Goal: Find specific page/section: Find specific page/section

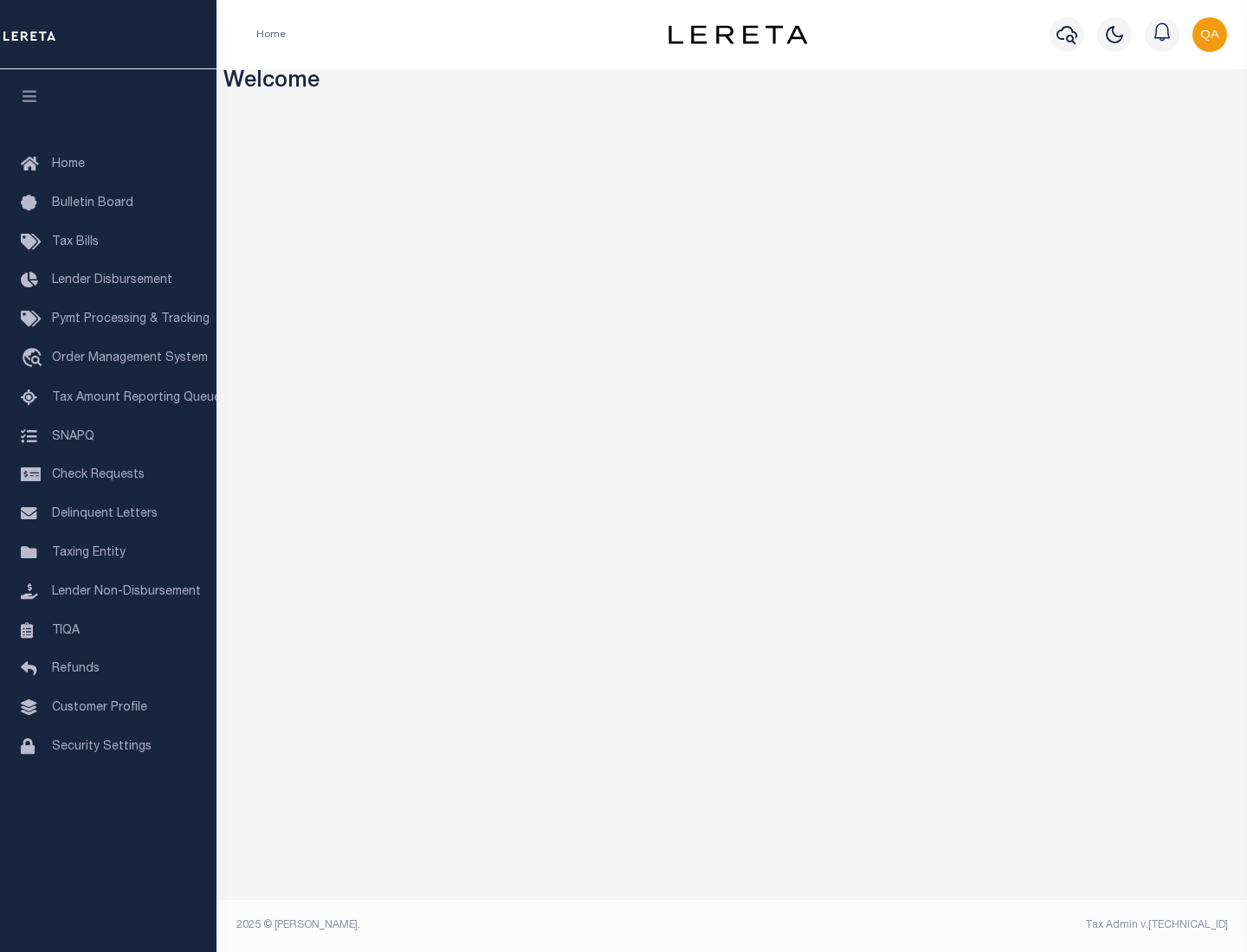
click at [108, 630] on link "TIQA" at bounding box center [108, 632] width 217 height 39
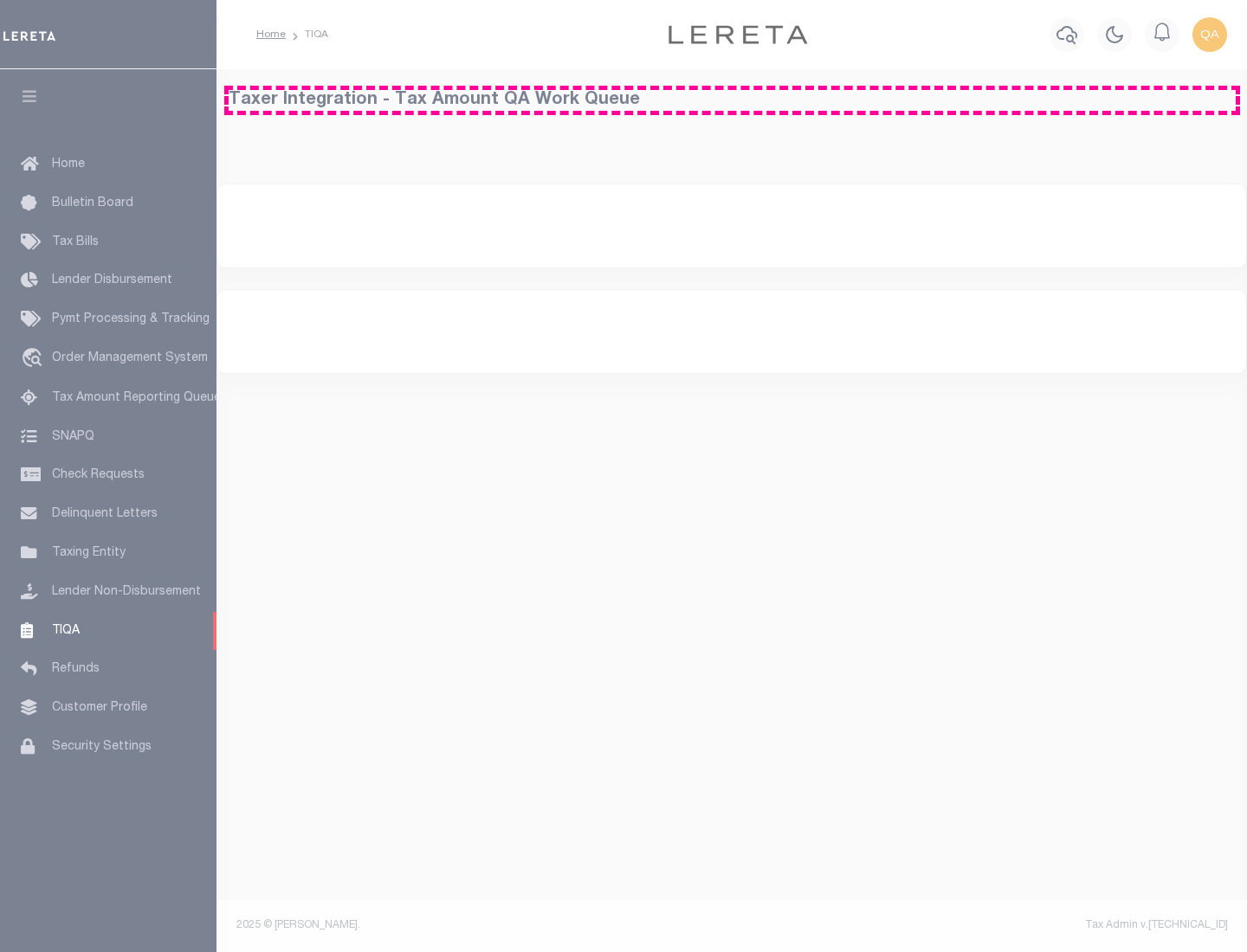
select select "200"
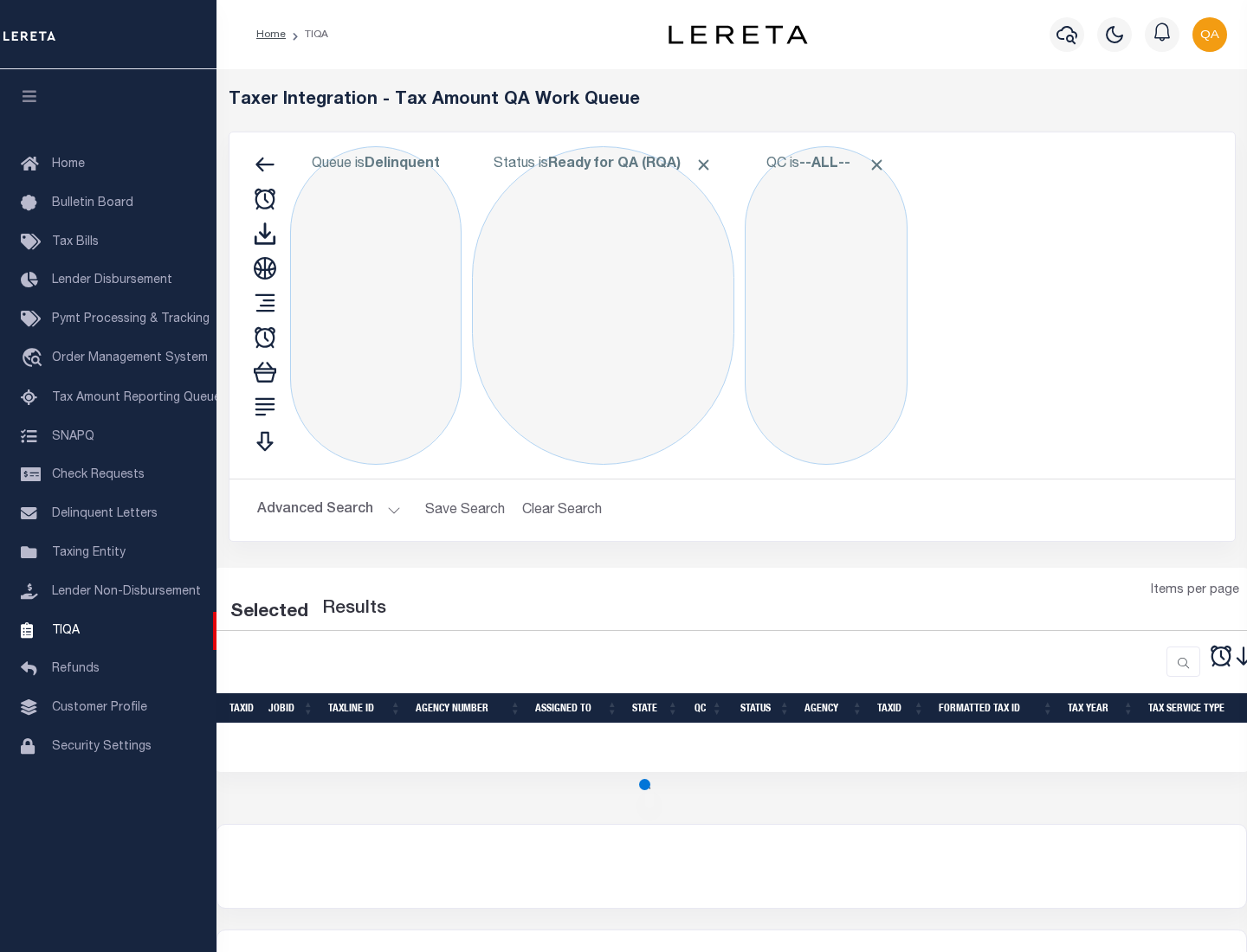
select select "200"
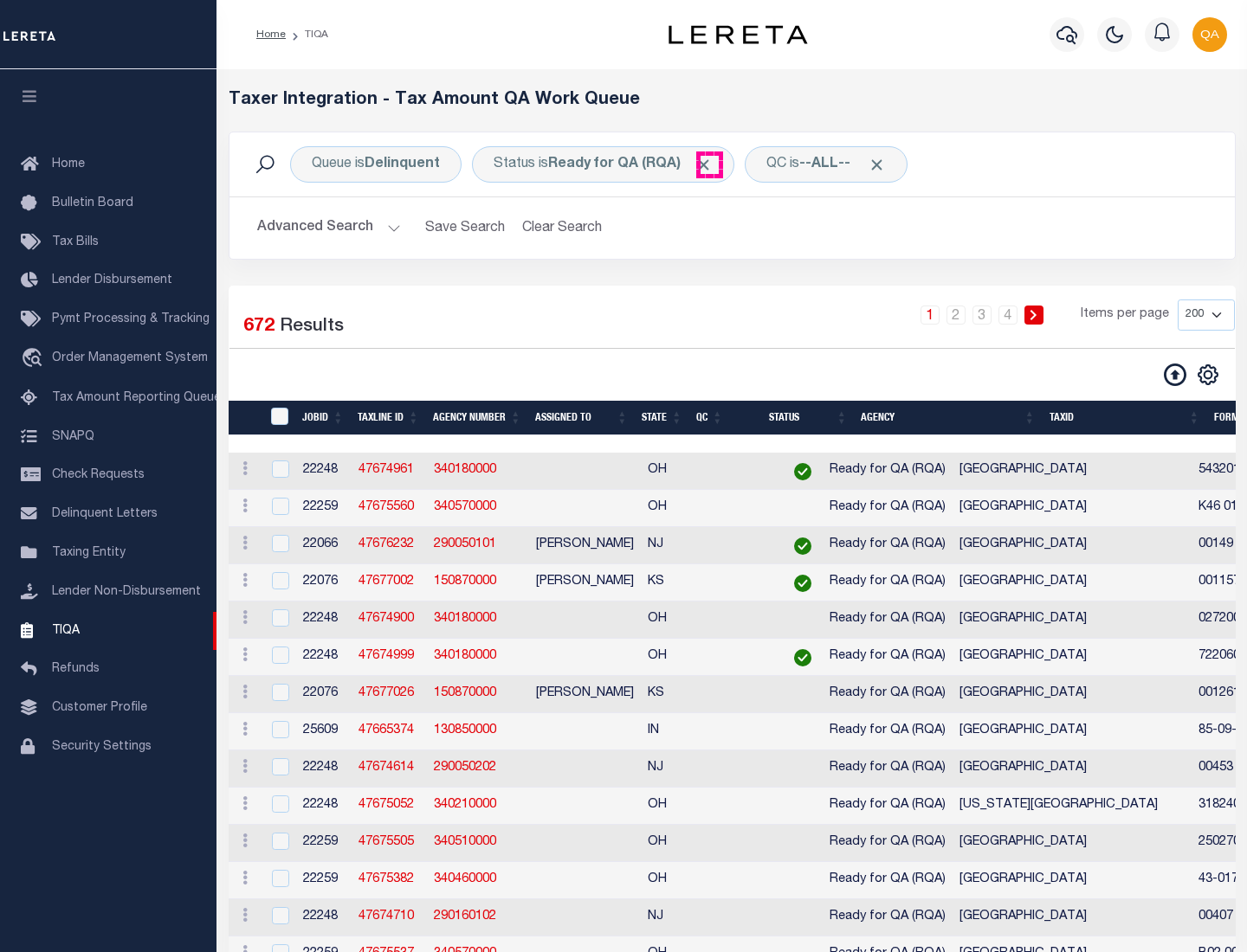
click at [709, 165] on span "Click to Remove" at bounding box center [703, 165] width 19 height 19
